Goal: Navigation & Orientation: Understand site structure

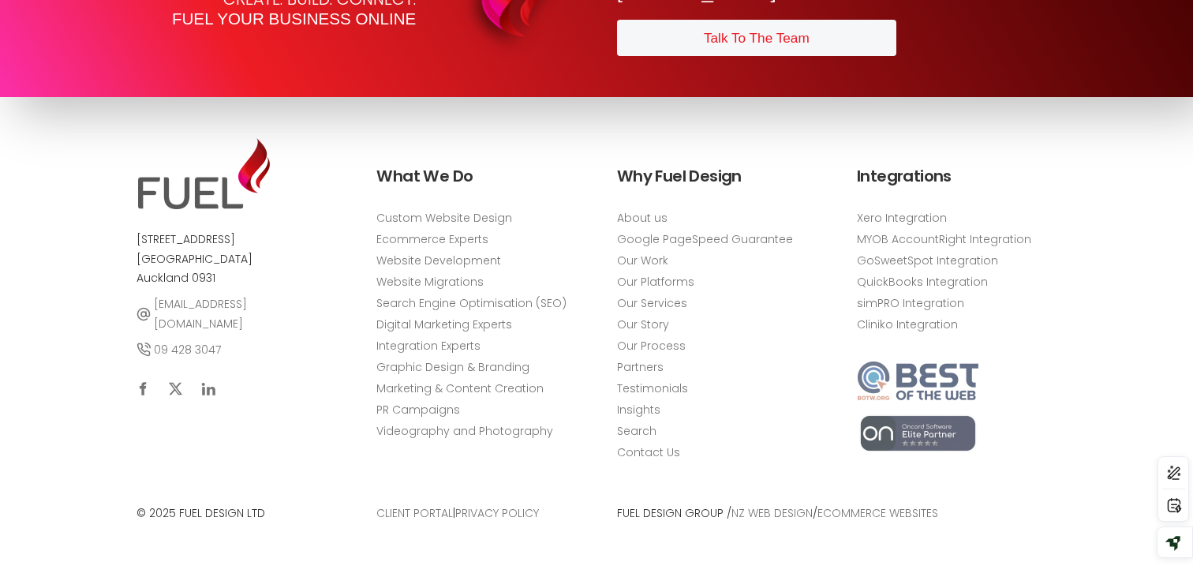
scroll to position [5759, 0]
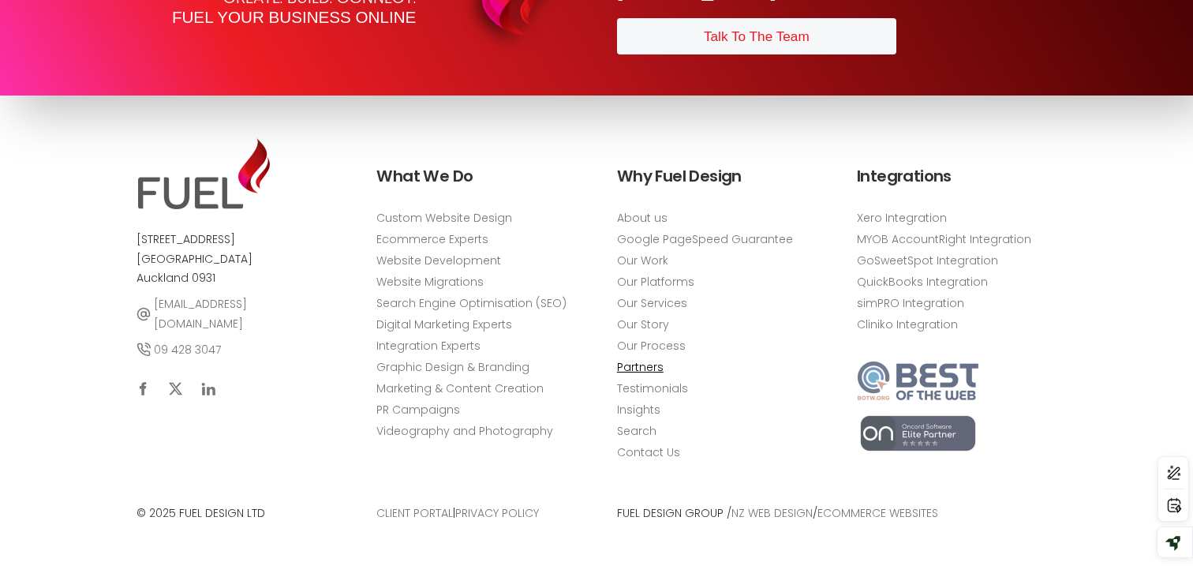
click at [632, 363] on link "Partners" at bounding box center [640, 367] width 47 height 17
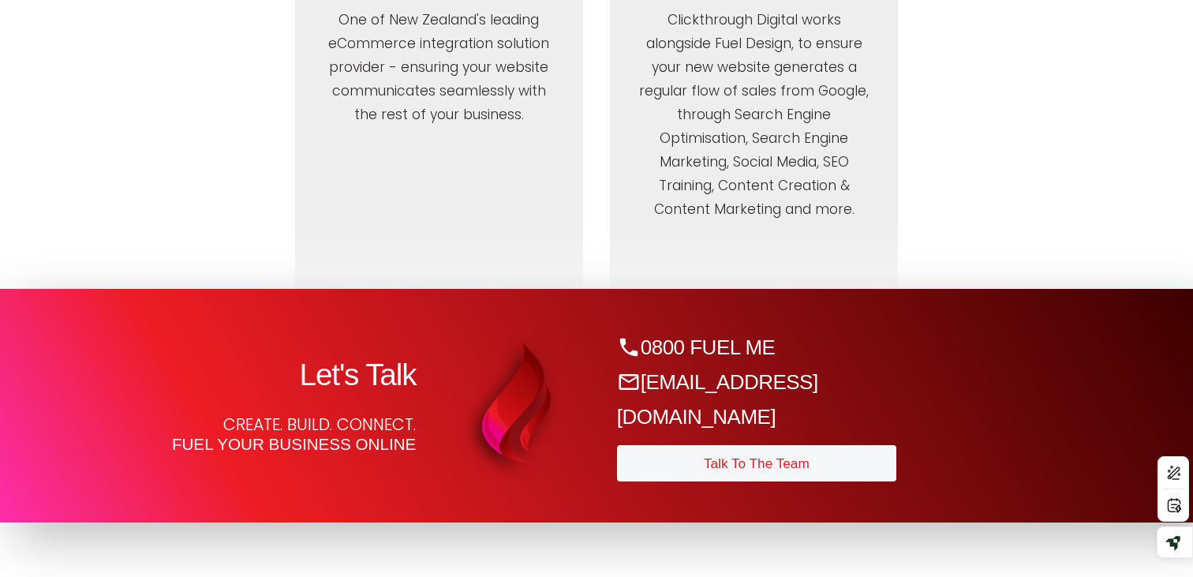
scroll to position [2192, 0]
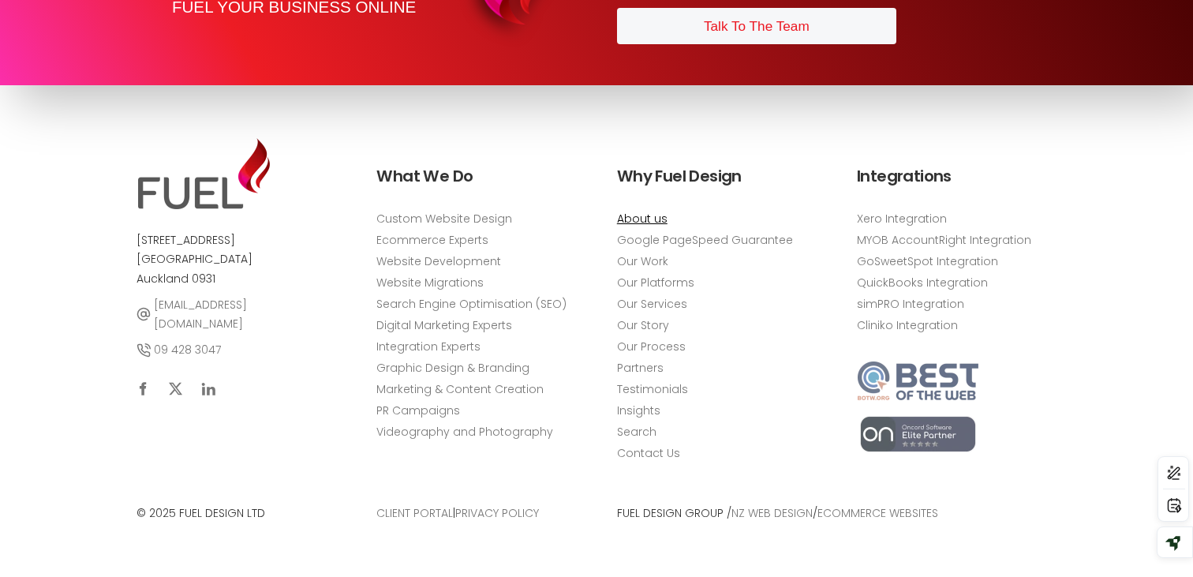
click at [647, 216] on link "About us" at bounding box center [642, 218] width 50 height 17
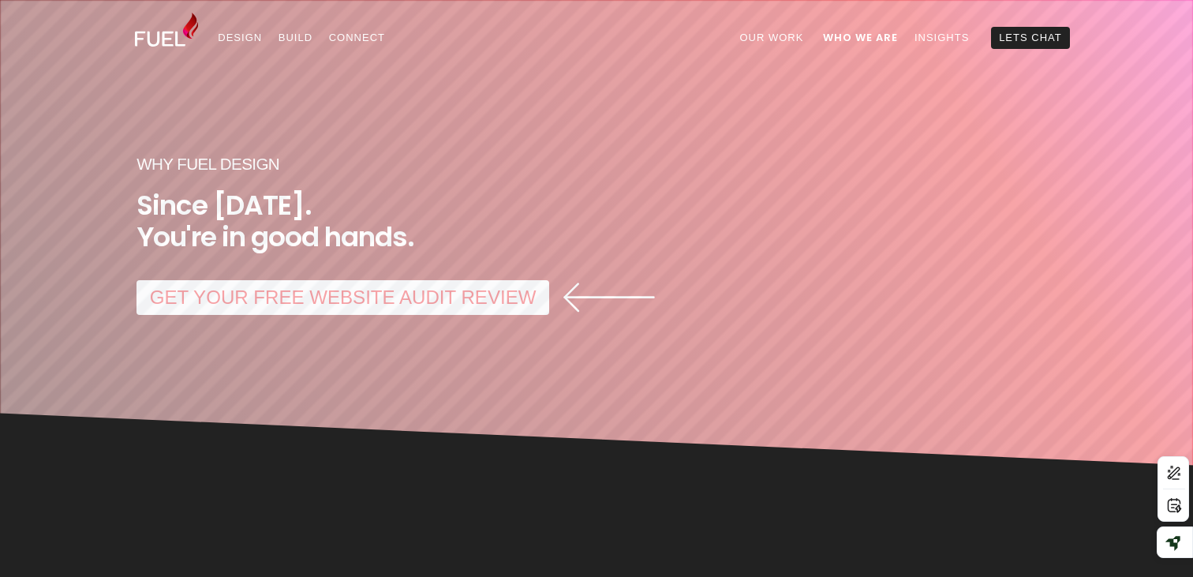
click at [142, 41] on img at bounding box center [166, 30] width 63 height 34
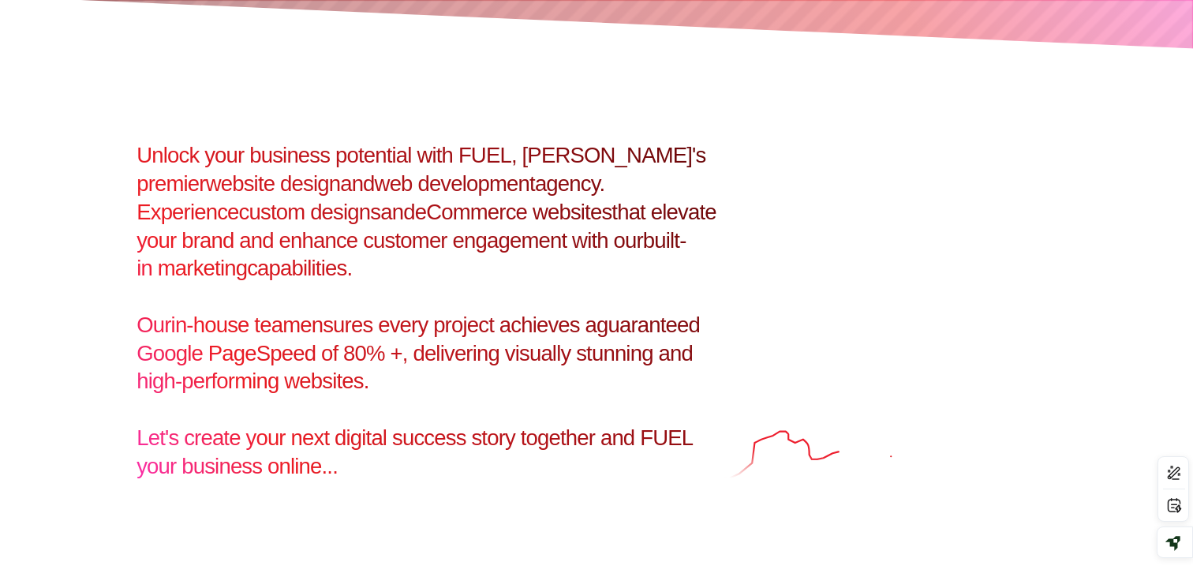
scroll to position [417, 0]
